Goal: Task Accomplishment & Management: Complete application form

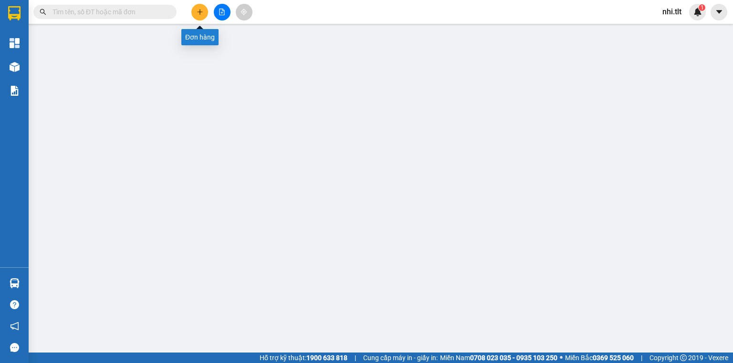
click at [197, 11] on icon "plus" at bounding box center [200, 12] width 7 height 7
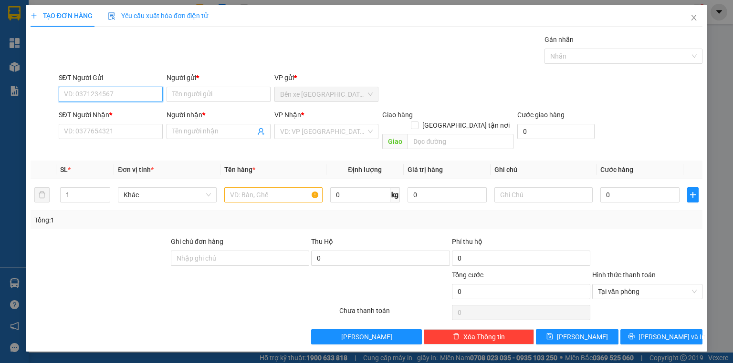
click at [132, 96] on input "SĐT Người Gửi" at bounding box center [111, 94] width 104 height 15
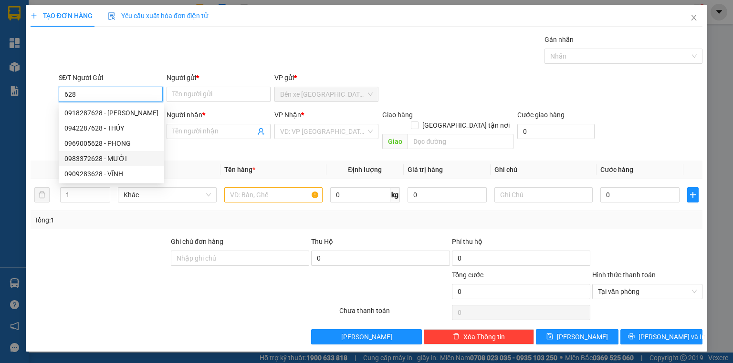
click at [134, 156] on div "0983372628 - MƯỜI" at bounding box center [111, 159] width 94 height 10
type input "0983372628"
type input "MƯỜI"
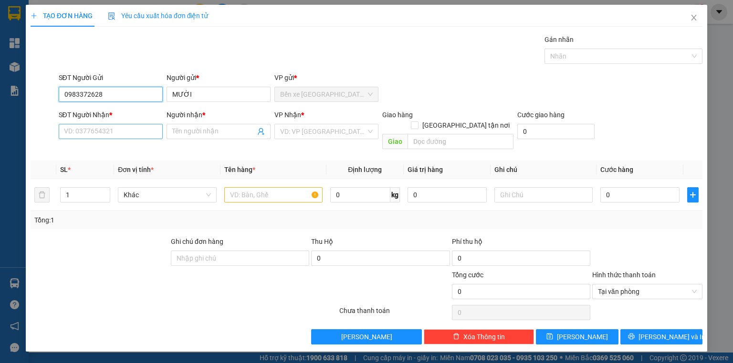
type input "0983372628"
click at [130, 135] on input "SĐT Người Nhận *" at bounding box center [111, 131] width 104 height 15
type input "0942822613"
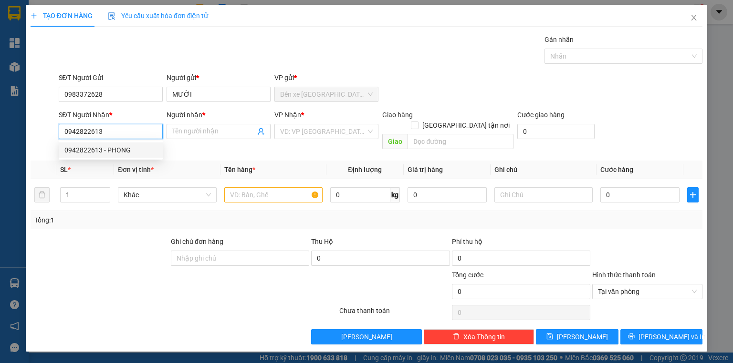
click at [135, 148] on div "0942822613 - PHONG" at bounding box center [110, 150] width 93 height 10
type input "PHONG"
type input "0942822613"
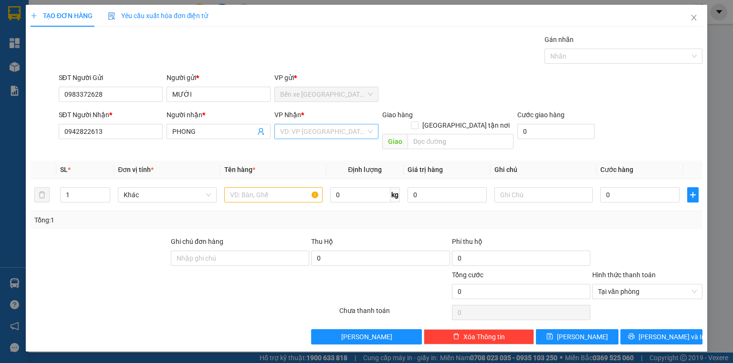
click at [280, 132] on input "search" at bounding box center [323, 132] width 86 height 14
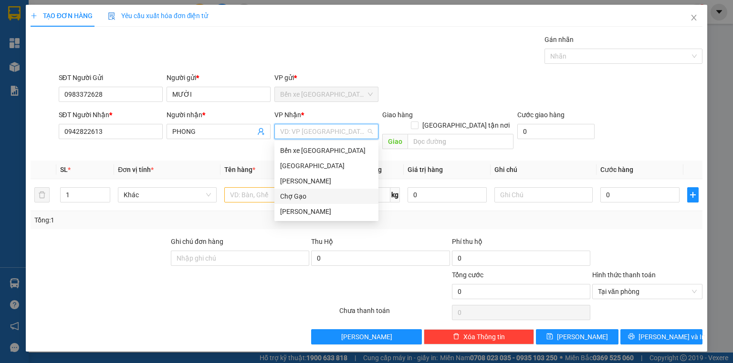
click at [304, 193] on div "Chợ Gạo" at bounding box center [326, 196] width 93 height 10
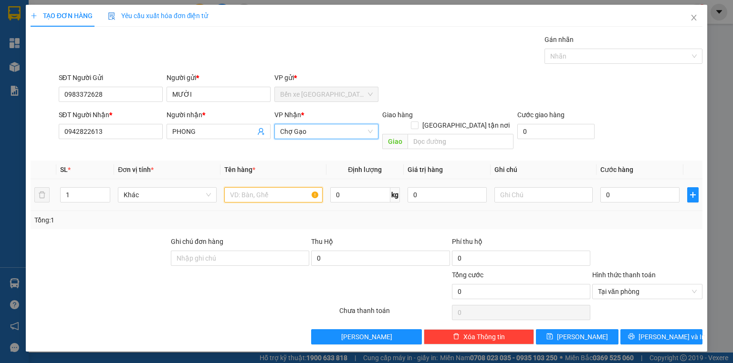
click at [274, 187] on input "text" at bounding box center [273, 194] width 98 height 15
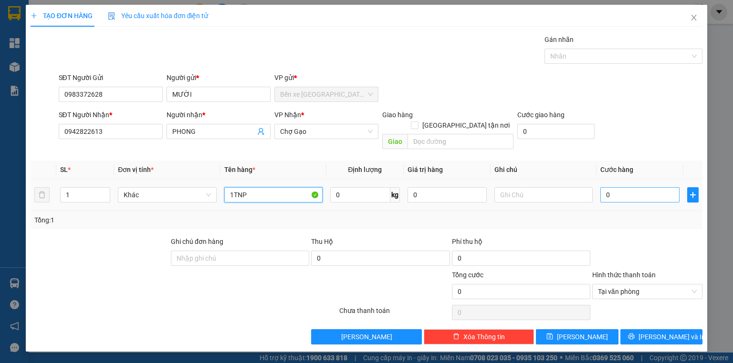
type input "1TNP"
click at [648, 187] on input "0" at bounding box center [639, 194] width 79 height 15
type input "3"
type input "30"
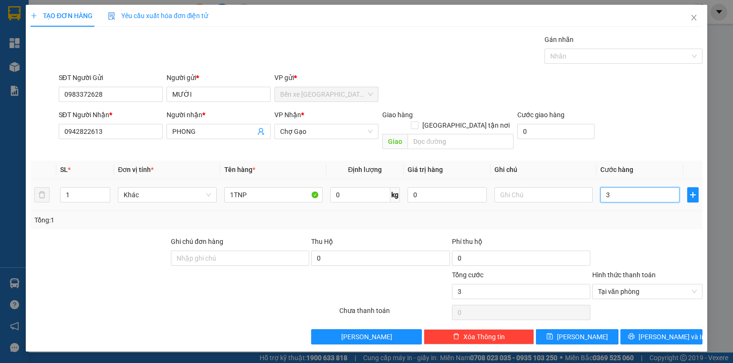
type input "30"
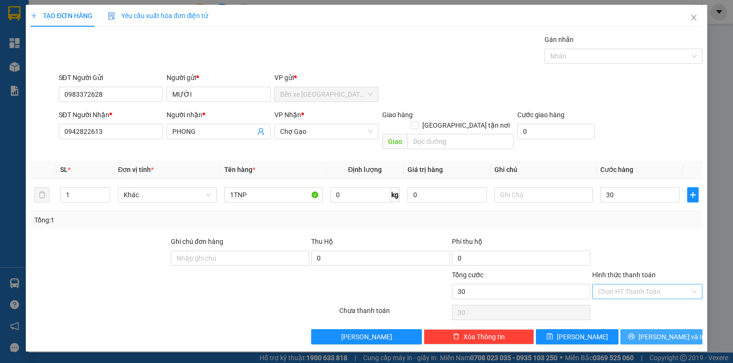
type input "30.000"
click at [666, 332] on span "[PERSON_NAME] và In" at bounding box center [671, 337] width 67 height 10
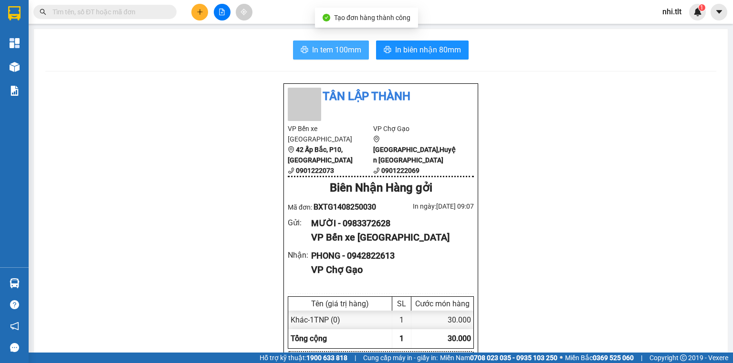
click at [340, 52] on span "In tem 100mm" at bounding box center [336, 50] width 49 height 12
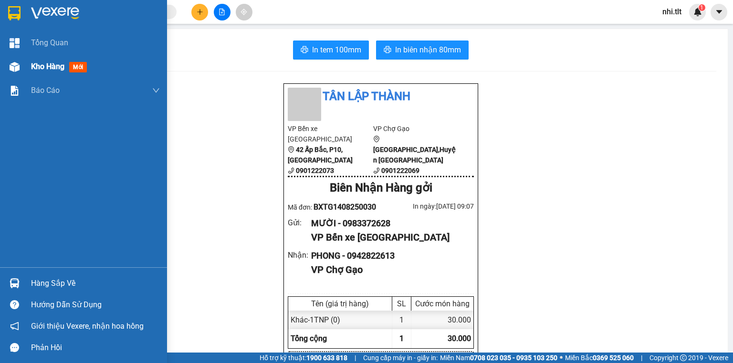
click at [42, 71] on span "Kho hàng" at bounding box center [47, 66] width 33 height 9
